Goal: Check status: Check status

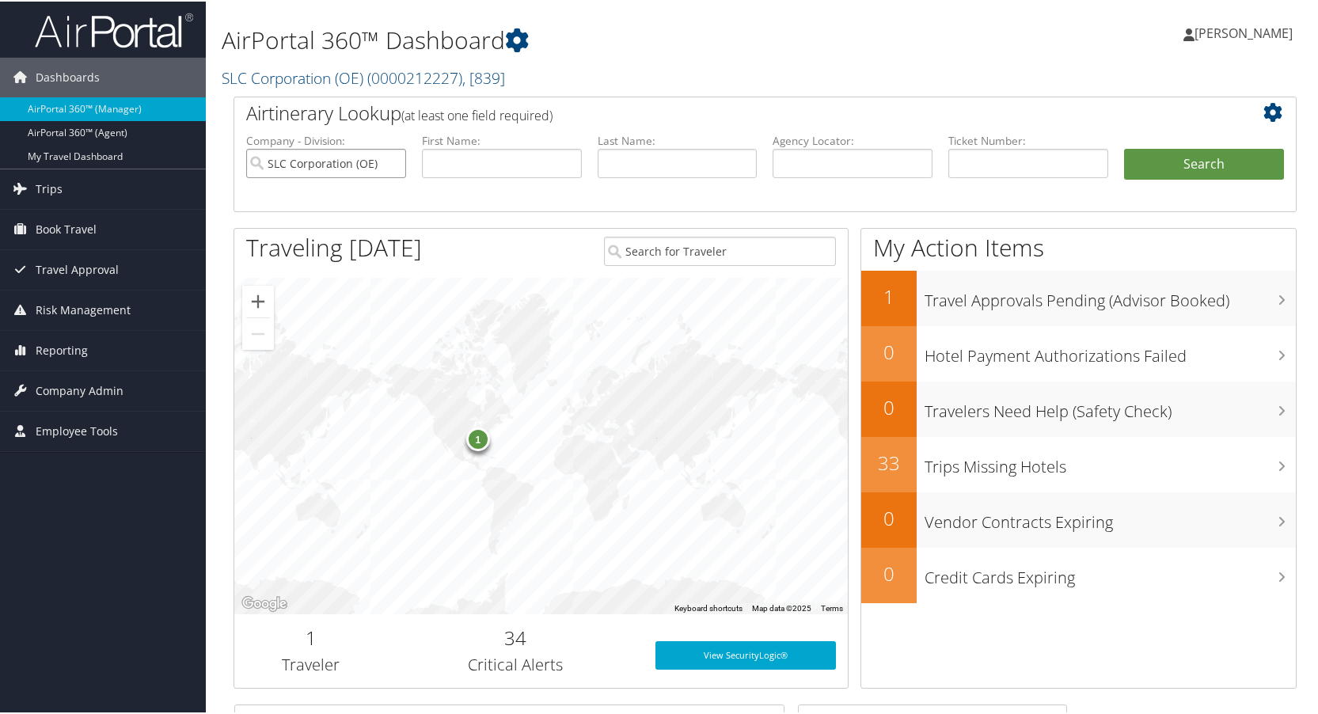
click at [394, 163] on input "SLC Corporation (OE)" at bounding box center [326, 161] width 160 height 29
click at [341, 163] on input "search" at bounding box center [326, 161] width 160 height 29
click at [444, 158] on input "text" at bounding box center [502, 161] width 160 height 29
type input "amira"
type input "[PERSON_NAME]"
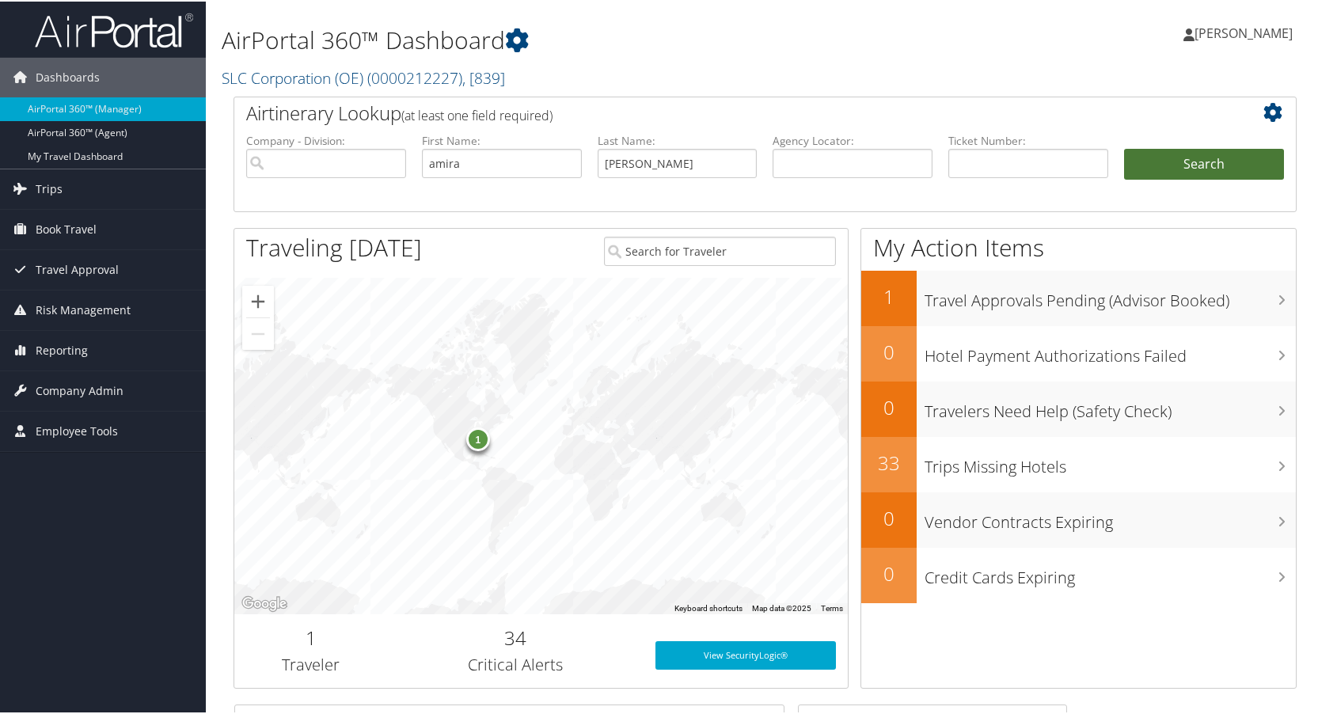
click at [1167, 158] on button "Search" at bounding box center [1204, 163] width 160 height 32
